Goal: Navigation & Orientation: Go to known website

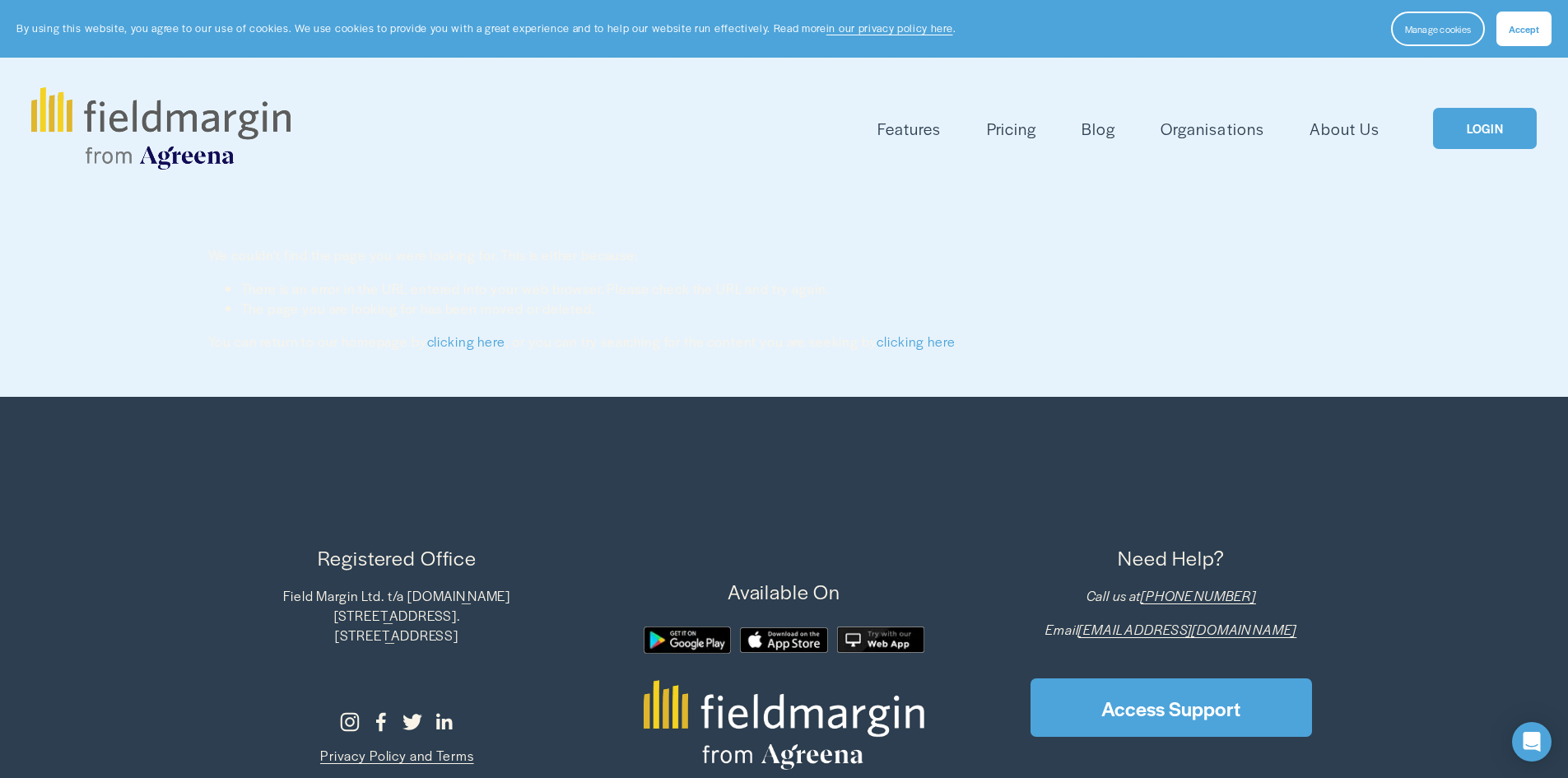
click at [1251, 137] on link "LOGIN" at bounding box center [1485, 129] width 104 height 42
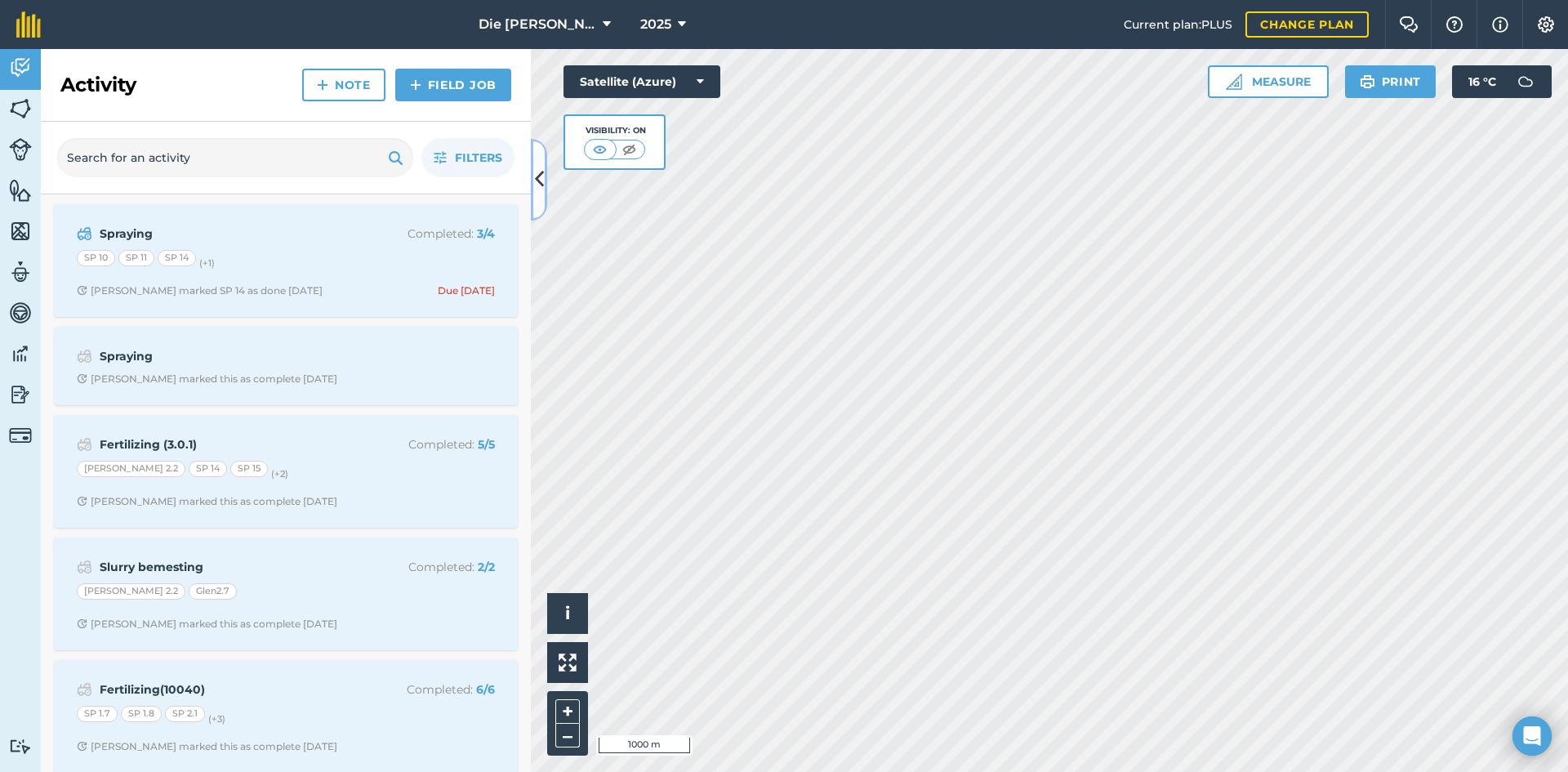
click at [540, 189] on icon at bounding box center [539, 179] width 9 height 29
